Goal: Communication & Community: Answer question/provide support

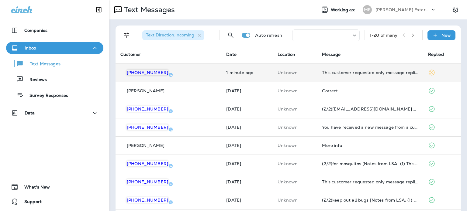
click at [292, 81] on td "Unknown" at bounding box center [295, 73] width 44 height 18
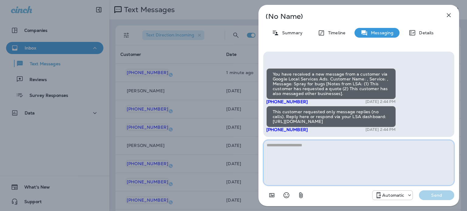
click at [381, 149] on textarea at bounding box center [358, 163] width 191 height 46
click at [448, 17] on icon "button" at bounding box center [448, 15] width 7 height 7
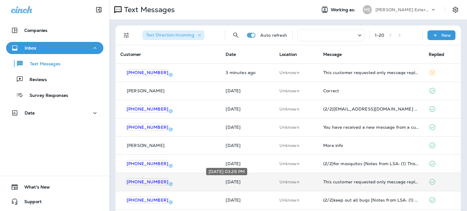
click at [249, 180] on p "[DATE]" at bounding box center [248, 182] width 44 height 5
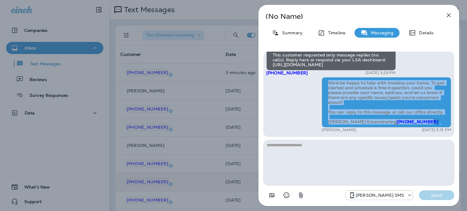
drag, startPoint x: 327, startPoint y: 71, endPoint x: 424, endPoint y: 120, distance: 108.1
click at [424, 120] on div "We’d be happy to help with treating your home. To get started and schedule a fr…" at bounding box center [387, 102] width 130 height 50
copy span "We’d be happy to help with treating your home. To get started and schedule a fr…"
click at [448, 18] on icon "button" at bounding box center [448, 15] width 7 height 7
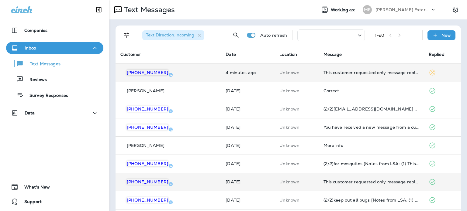
click at [192, 74] on div "+1 (458) 213-8210" at bounding box center [167, 73] width 95 height 6
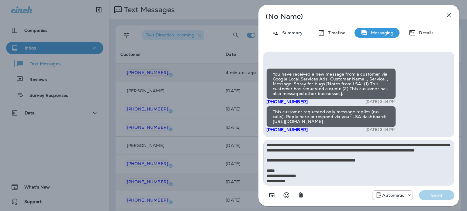
scroll to position [3, 0]
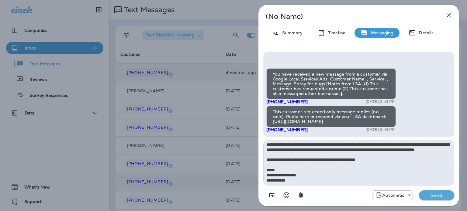
click at [286, 171] on textarea "**********" at bounding box center [358, 163] width 191 height 46
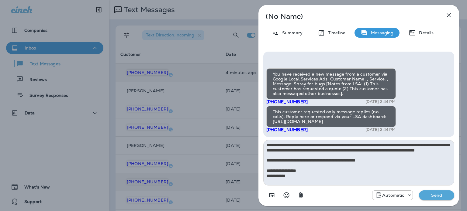
scroll to position [0, 0]
click at [392, 155] on textarea "**********" at bounding box center [358, 163] width 191 height 46
type textarea "**********"
click at [428, 197] on p "Send" at bounding box center [437, 195] width 26 height 5
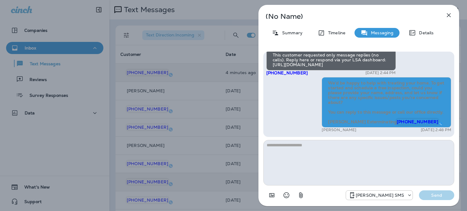
click at [448, 16] on icon "button" at bounding box center [448, 15] width 7 height 7
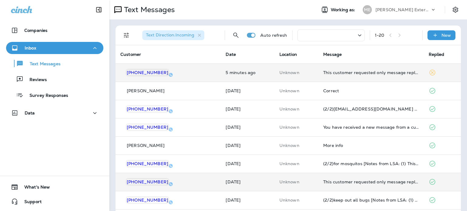
click at [257, 74] on td "5 minutes ago" at bounding box center [248, 73] width 54 height 18
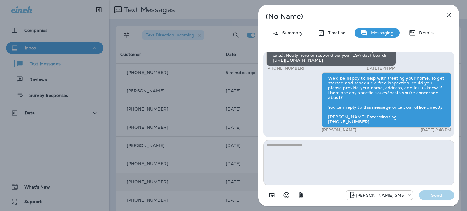
click at [448, 16] on icon "button" at bounding box center [448, 15] width 7 height 7
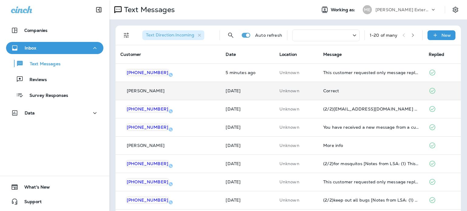
click at [185, 85] on td "[PERSON_NAME]" at bounding box center [168, 91] width 105 height 18
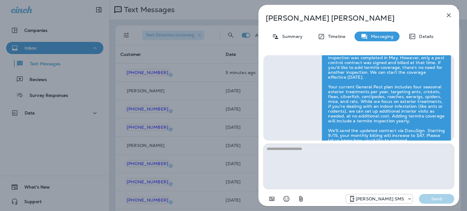
scroll to position [-91, 0]
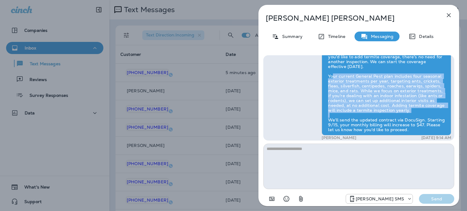
drag, startPoint x: 417, startPoint y: 110, endPoint x: 326, endPoint y: 79, distance: 96.8
click at [326, 79] on div "I reviewed your account and see that a termite inspection was completed in May.…" at bounding box center [387, 85] width 130 height 99
copy div "Your current General Pest plan includes four seasonal exterior treatments per y…"
click at [446, 16] on icon "button" at bounding box center [448, 15] width 7 height 7
